Goal: Task Accomplishment & Management: Use online tool/utility

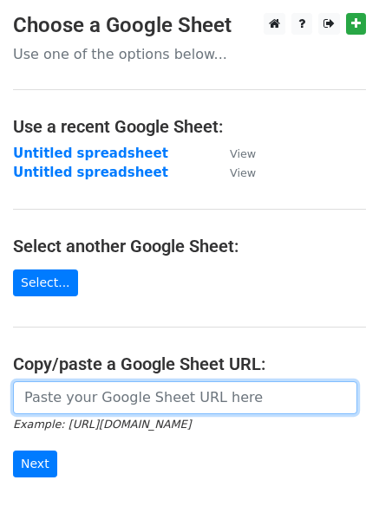
click at [62, 395] on input "url" at bounding box center [185, 398] width 344 height 33
paste input "[URL][DOMAIN_NAME]"
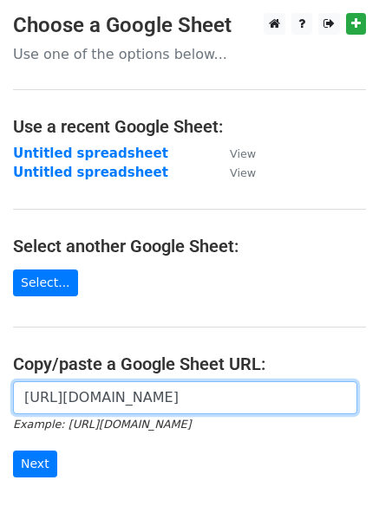
scroll to position [0, 385]
type input "[URL][DOMAIN_NAME]"
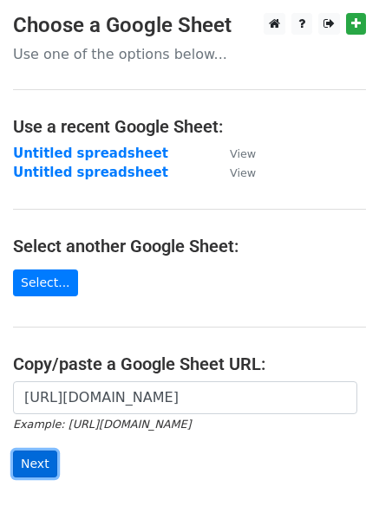
click at [36, 461] on input "Next" at bounding box center [35, 464] width 44 height 27
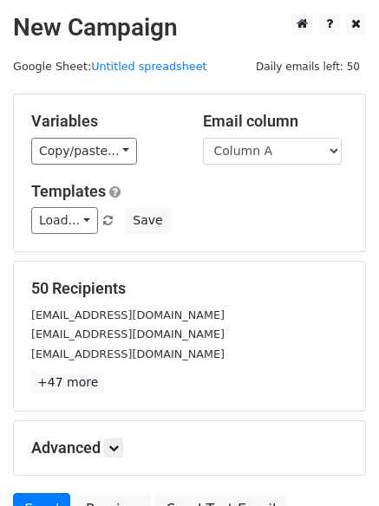
scroll to position [167, 0]
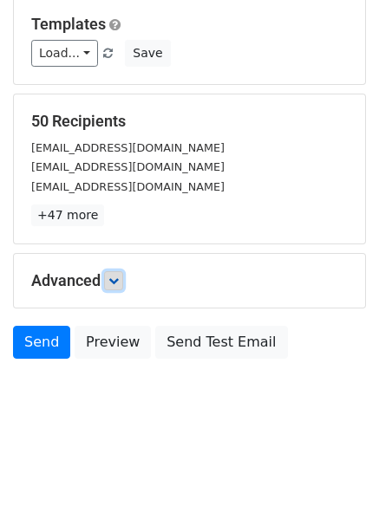
click at [111, 282] on link at bounding box center [113, 280] width 19 height 19
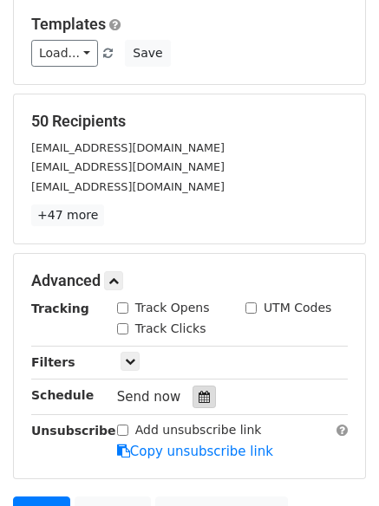
click at [199, 398] on icon at bounding box center [204, 397] width 11 height 12
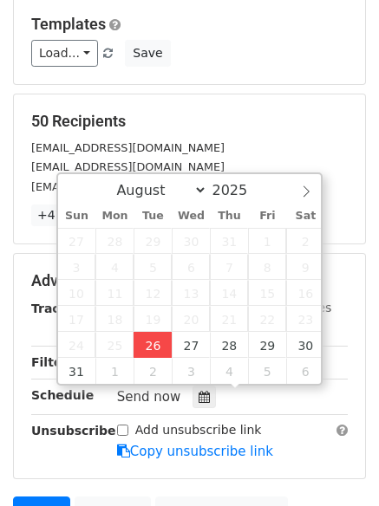
type input "2025-08-26 12:00"
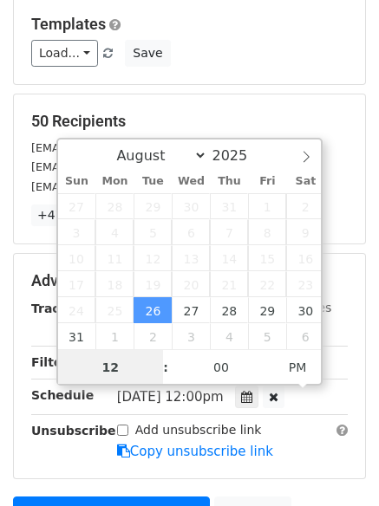
scroll to position [1, 0]
type input "01"
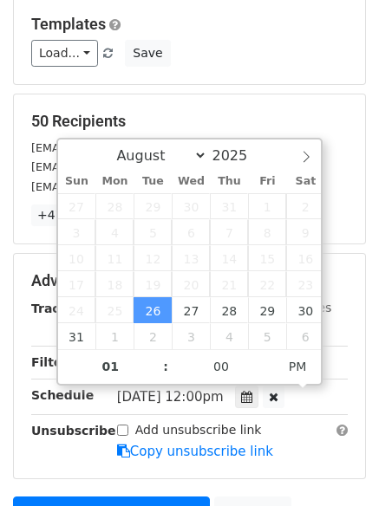
type input "2025-08-26 13:00"
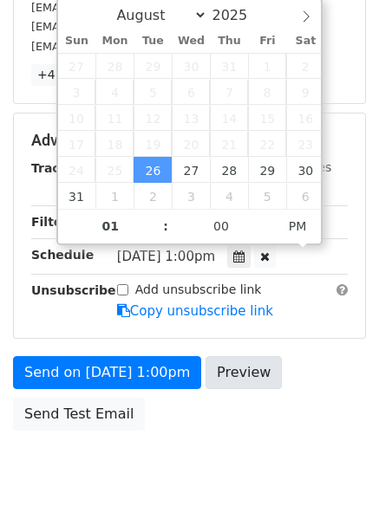
scroll to position [341, 0]
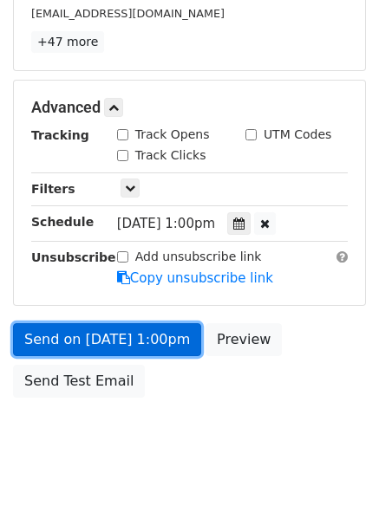
click at [160, 330] on link "Send on Aug 26 at 1:00pm" at bounding box center [107, 339] width 188 height 33
